Goal: Find specific page/section: Find specific page/section

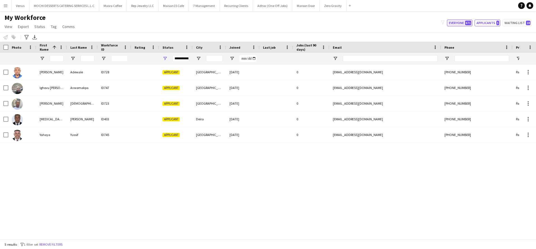
click at [393, 20] on button "Everyone 671" at bounding box center [459, 23] width 25 height 7
type input "**********"
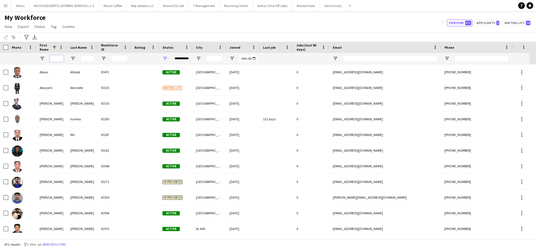
click at [54, 58] on input "First Name Filter Input" at bounding box center [57, 58] width 14 height 7
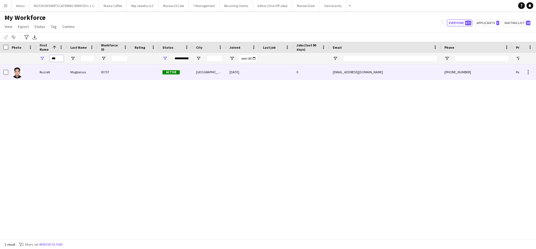
type input "***"
click at [50, 72] on div "Ruzzell" at bounding box center [51, 71] width 31 height 15
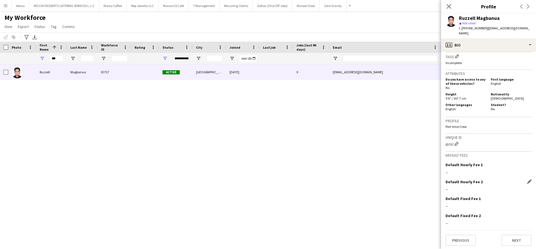
scroll to position [233, 0]
click at [393, 244] on button "Next" at bounding box center [517, 239] width 30 height 11
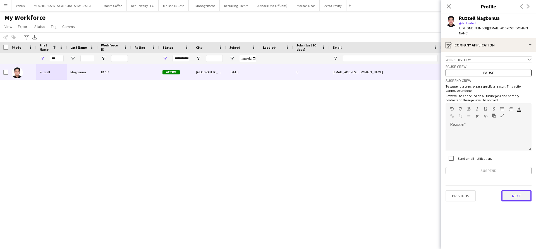
click at [393, 190] on button "Next" at bounding box center [517, 195] width 30 height 11
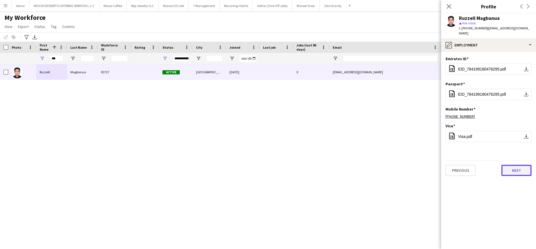
click at [393, 164] on button "Next" at bounding box center [517, 169] width 30 height 11
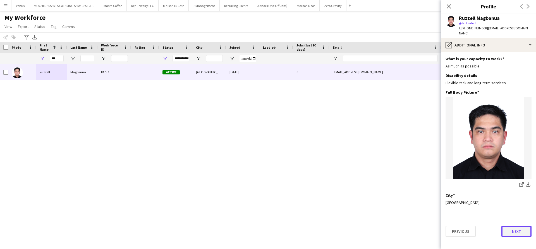
click at [393, 226] on button "Next" at bounding box center [517, 230] width 30 height 11
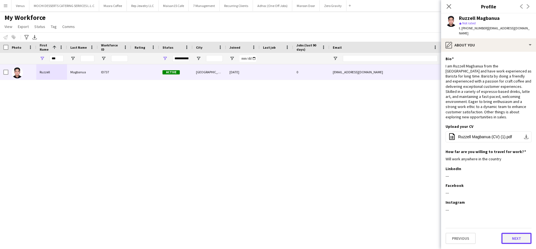
click at [393, 232] on button "Next" at bounding box center [517, 237] width 30 height 11
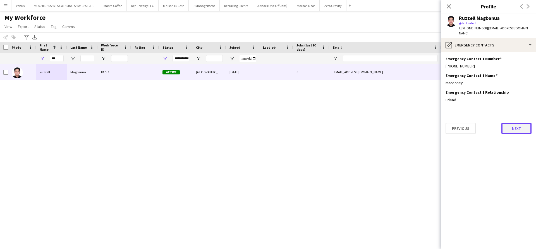
click at [393, 125] on button "Next" at bounding box center [517, 128] width 30 height 11
click at [393, 123] on button "Next" at bounding box center [517, 128] width 30 height 11
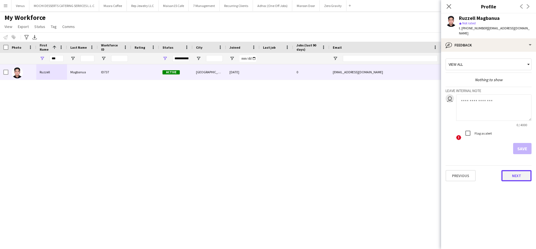
click at [393, 170] on button "Next" at bounding box center [517, 175] width 30 height 11
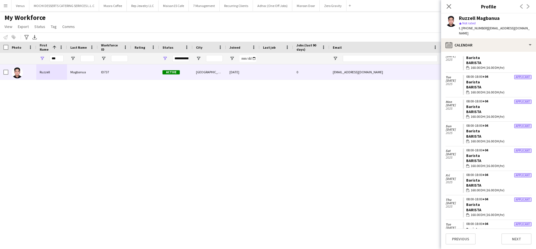
scroll to position [292, 0]
click at [393, 7] on app-icon "Close pop-in" at bounding box center [449, 7] width 8 height 8
